Goal: Task Accomplishment & Management: Complete application form

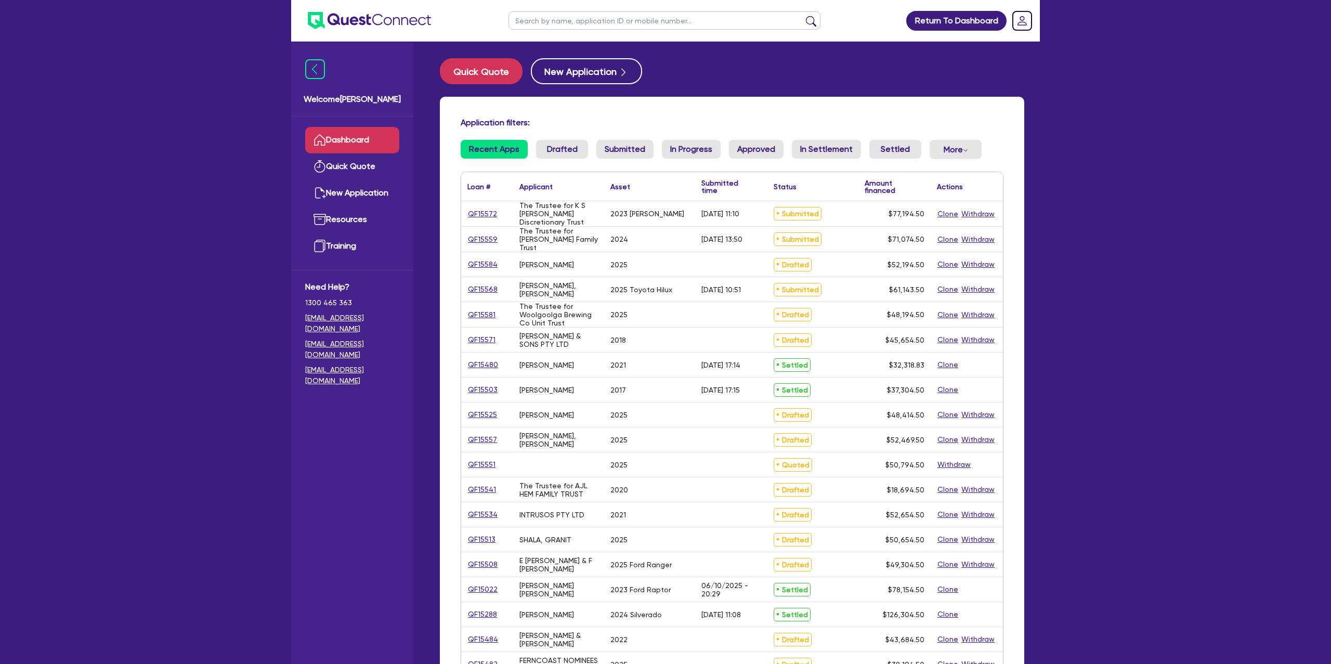
click at [579, 27] on input "text" at bounding box center [665, 20] width 312 height 18
type input "KATH"
click at [803, 16] on button "submit" at bounding box center [811, 23] width 17 height 15
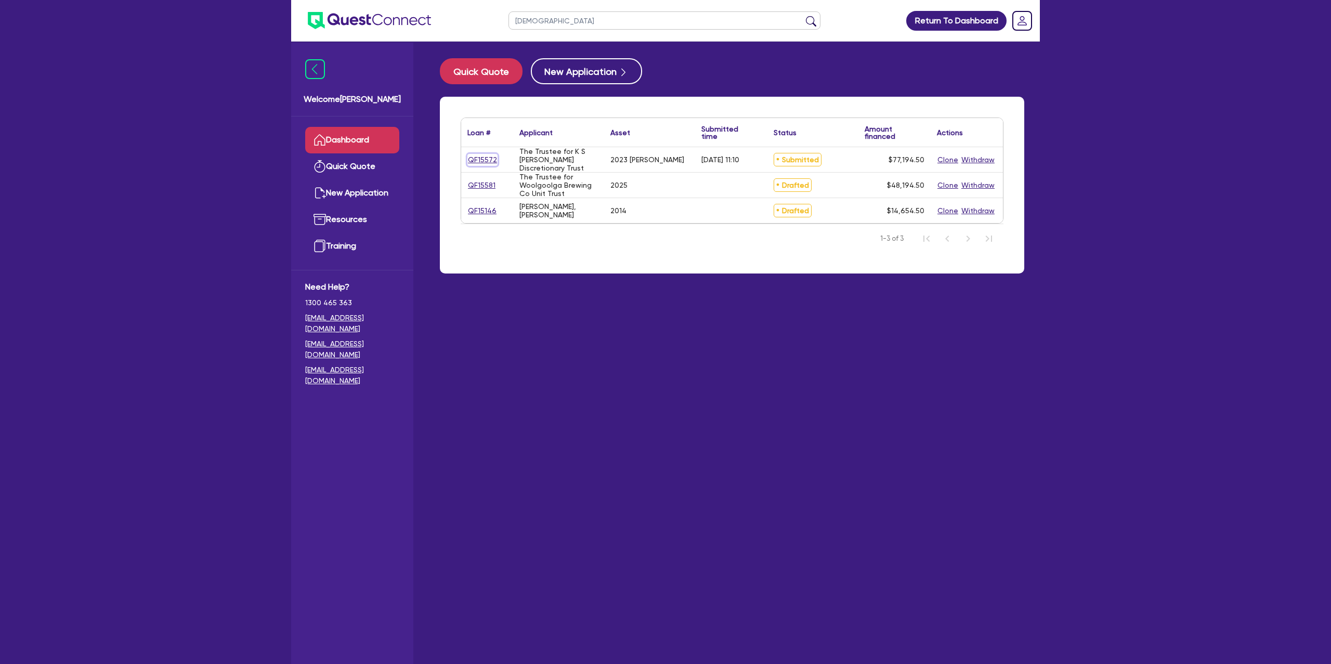
click at [485, 157] on link "QF15572" at bounding box center [482, 160] width 30 height 12
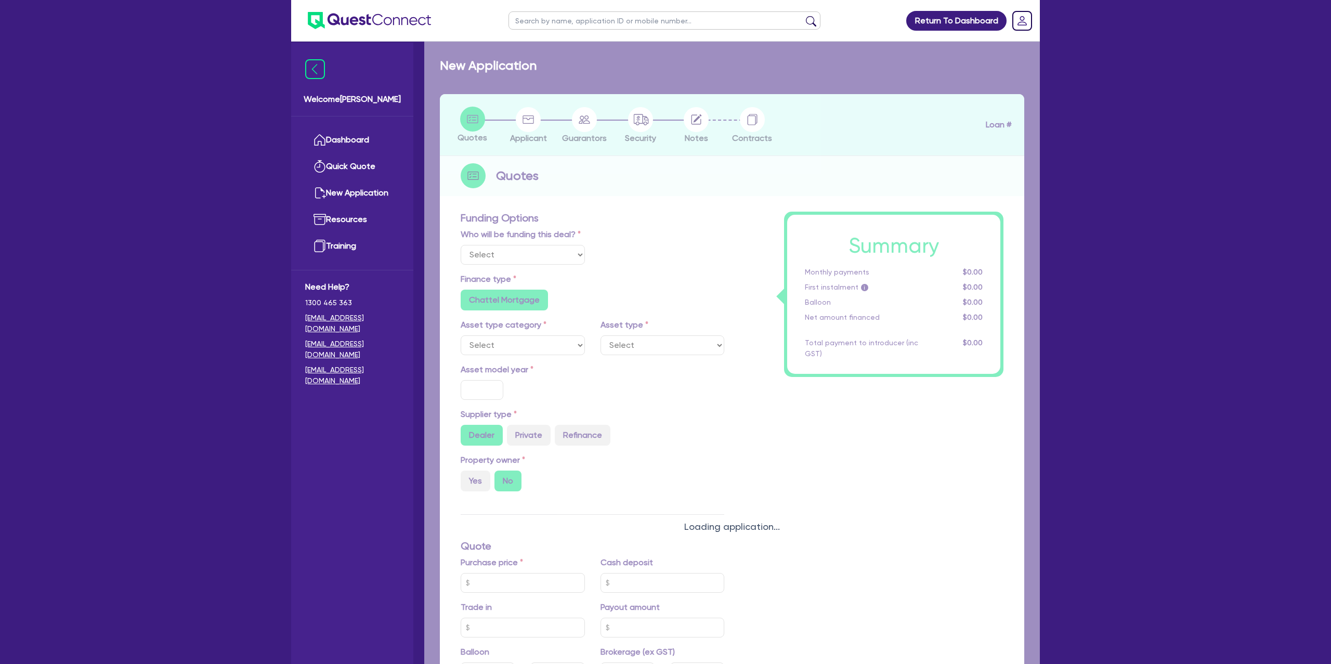
select select "Other"
select select "CARS_AND_LIGHT_TRUCKS"
type input "2023"
radio input "false"
radio input "true"
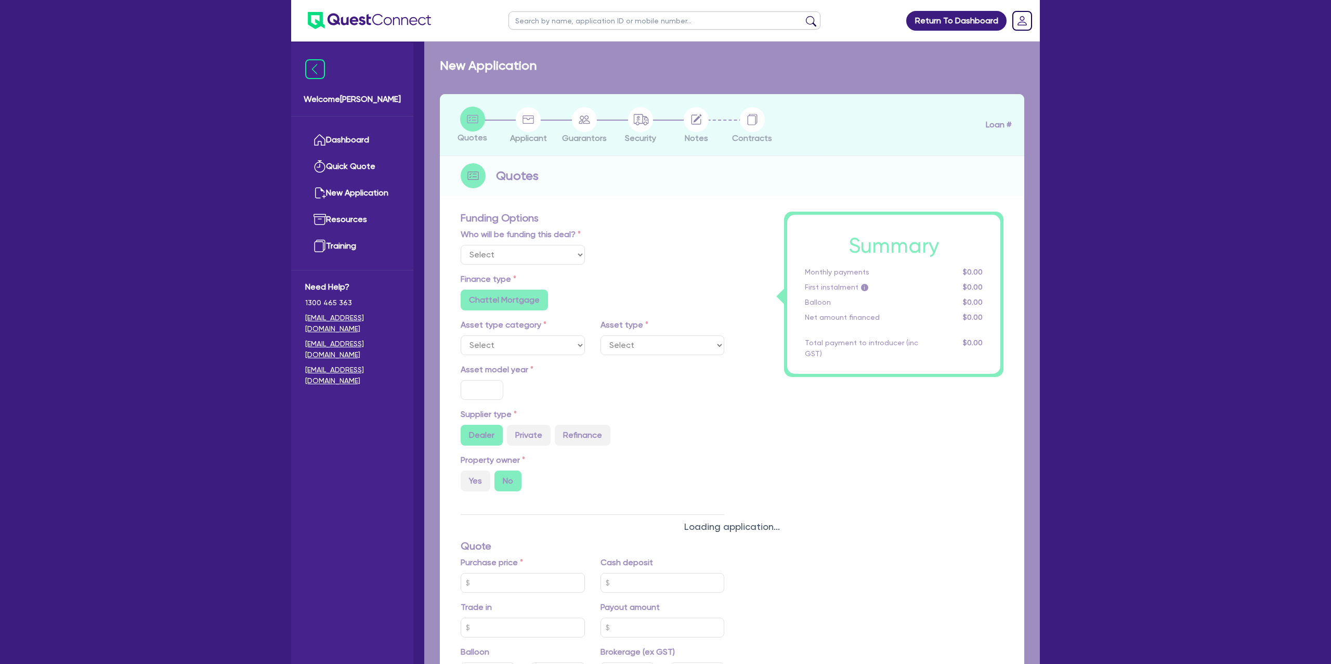
radio input "true"
type input "75,000"
type input "8.99"
type input "1,400"
radio input "true"
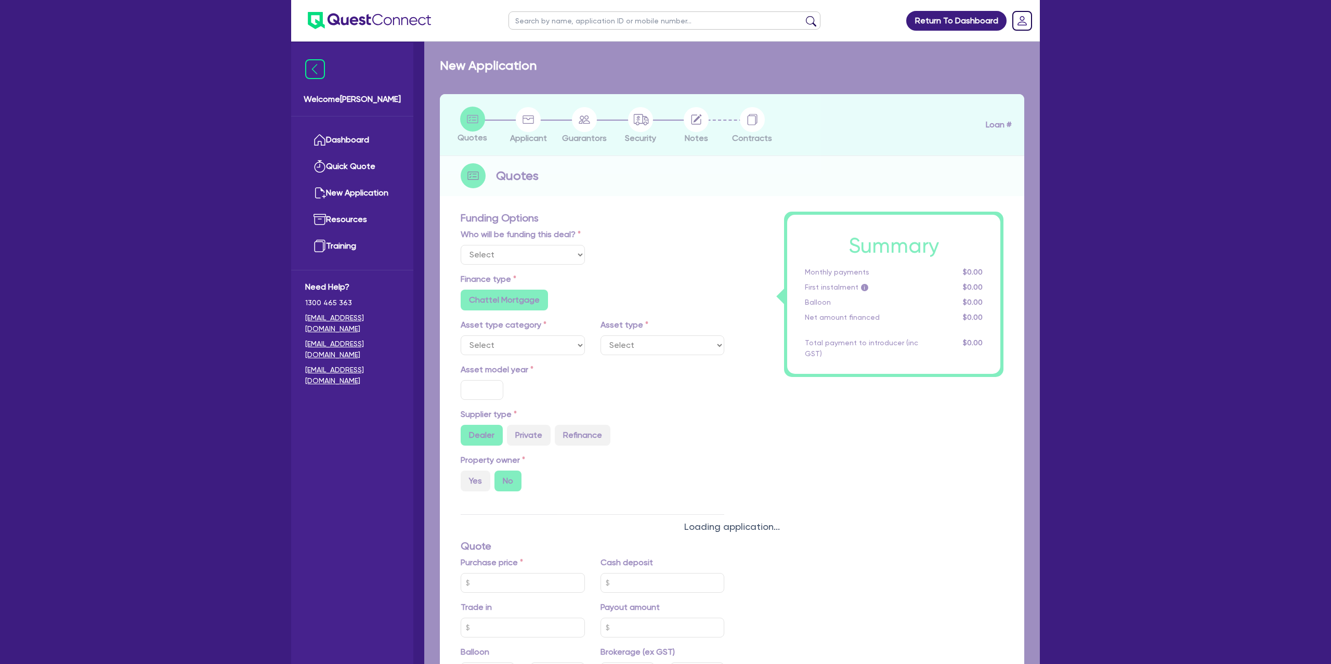
radio input "true"
select select "PASSENGER_VEHICLES"
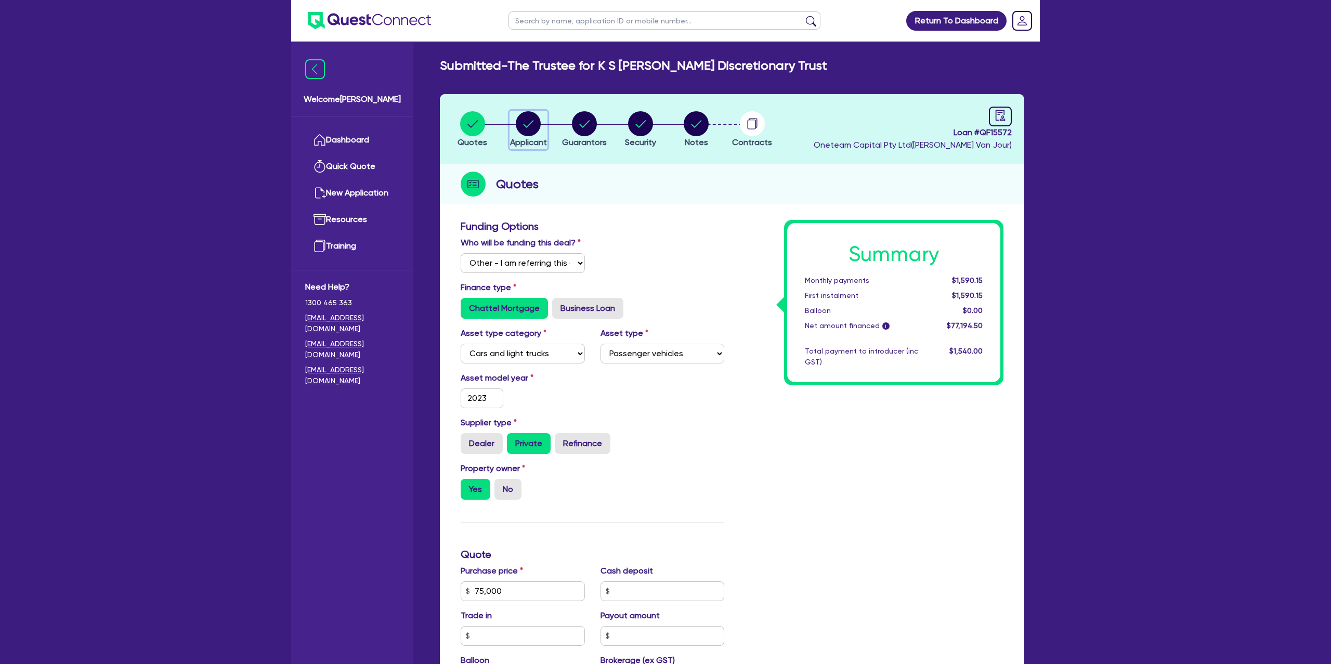
drag, startPoint x: 537, startPoint y: 122, endPoint x: 575, endPoint y: 125, distance: 38.1
click at [540, 122] on circle "button" at bounding box center [528, 123] width 25 height 25
select select "TRUST"
select select "COMPANY"
select select "ADMINISTRATIVE_SUPPORT"
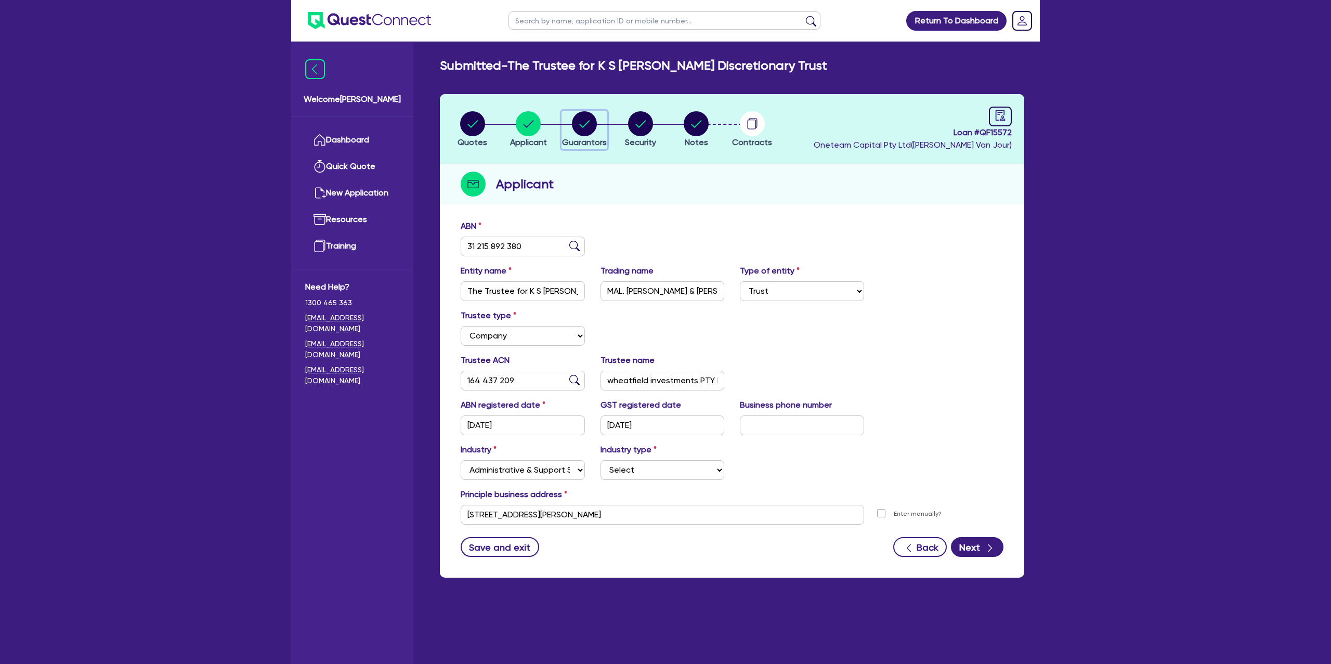
click at [581, 124] on icon "button" at bounding box center [584, 123] width 10 height 7
select select "MRS"
select select "VIC"
select select "MARRIED"
select select "CASH"
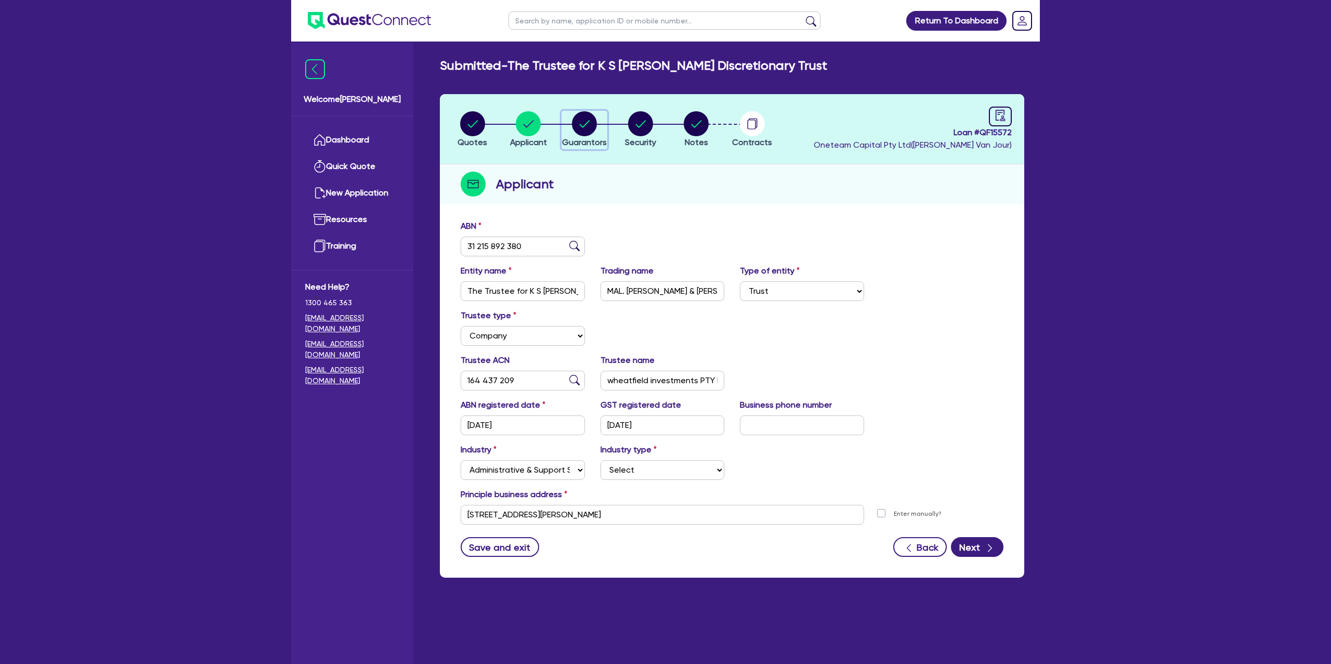
select select "INVESTMENT_PROPERTY"
select select "MORTGAGE"
select select "VEHICLE_LOAN"
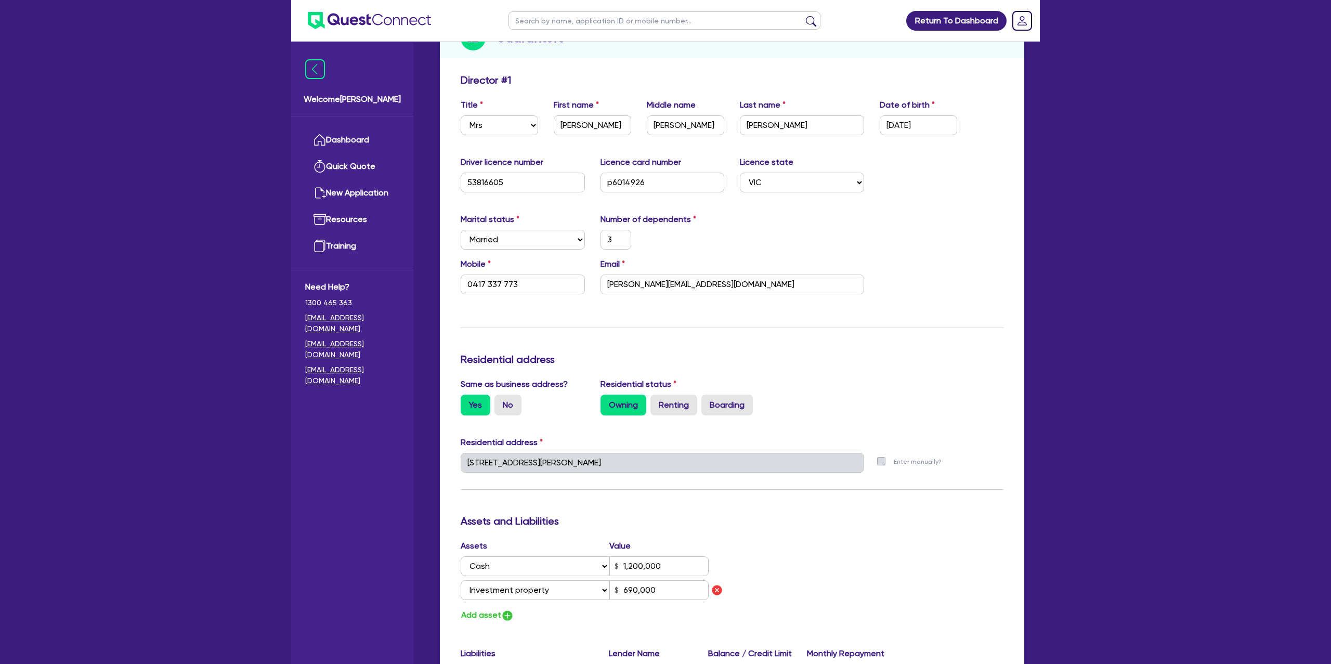
scroll to position [148, 0]
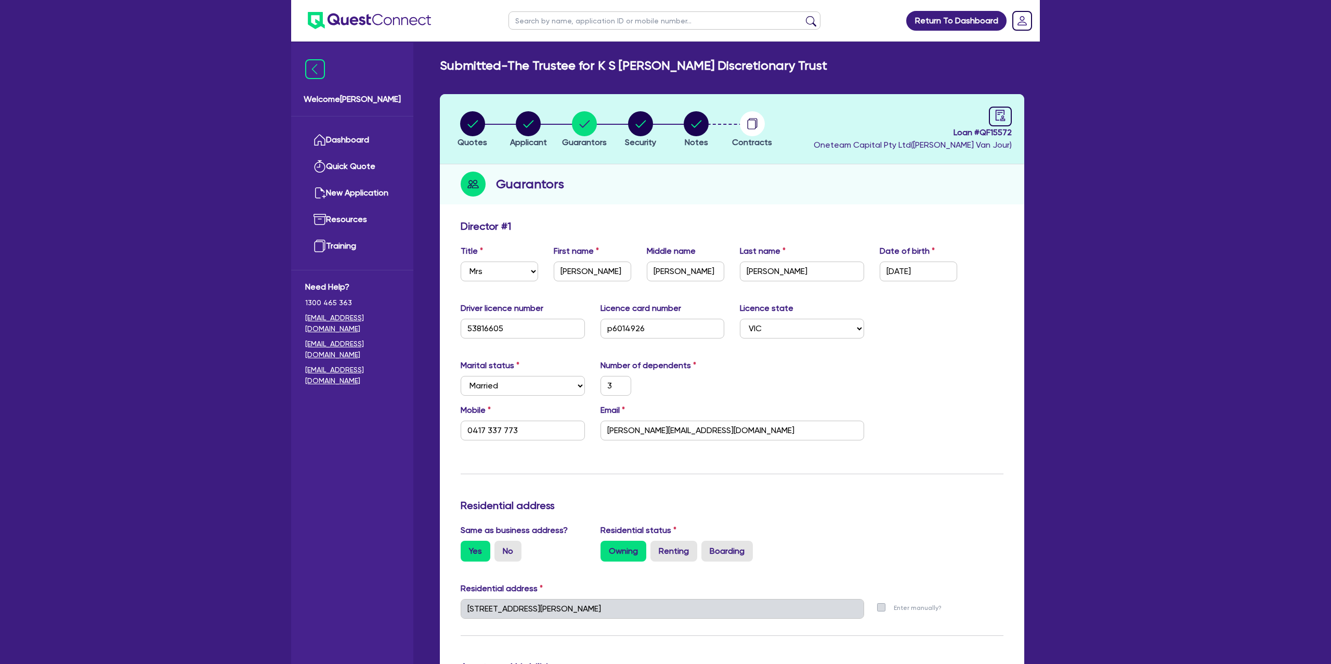
select select "MRS"
select select "VIC"
select select "MARRIED"
select select "CASH"
select select "INVESTMENT_PROPERTY"
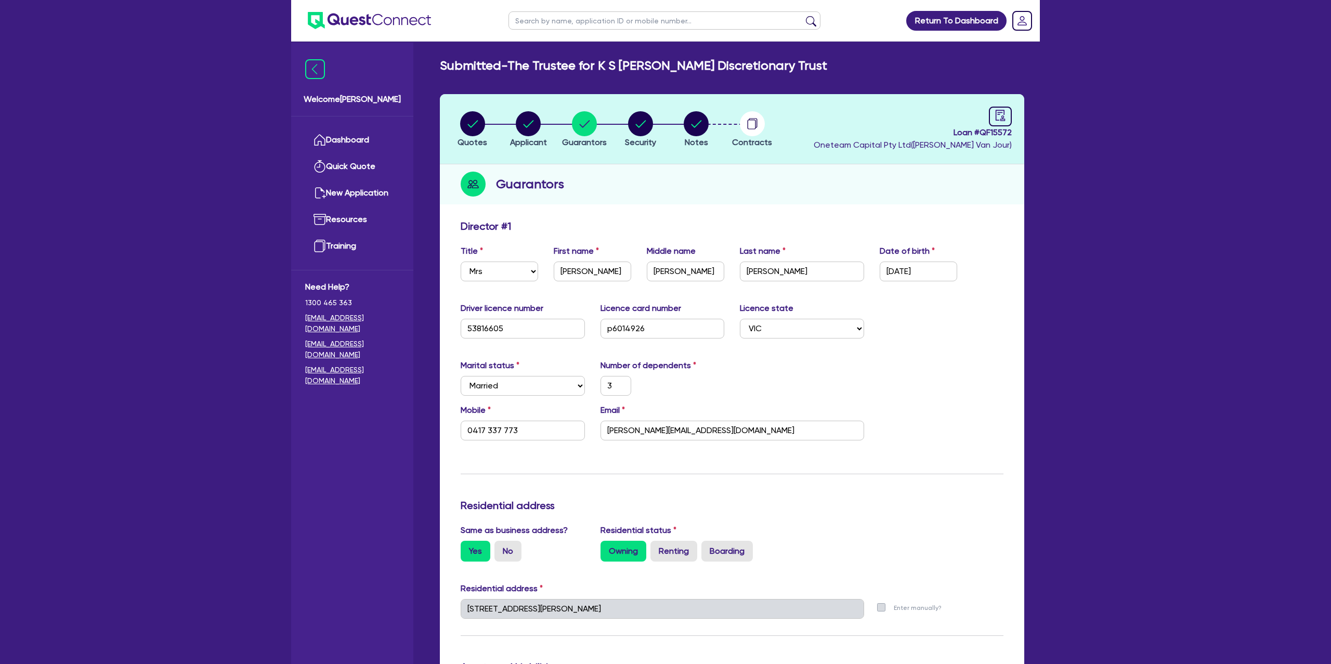
select select "MORTGAGE"
select select "VEHICLE_LOAN"
